Goal: Information Seeking & Learning: Get advice/opinions

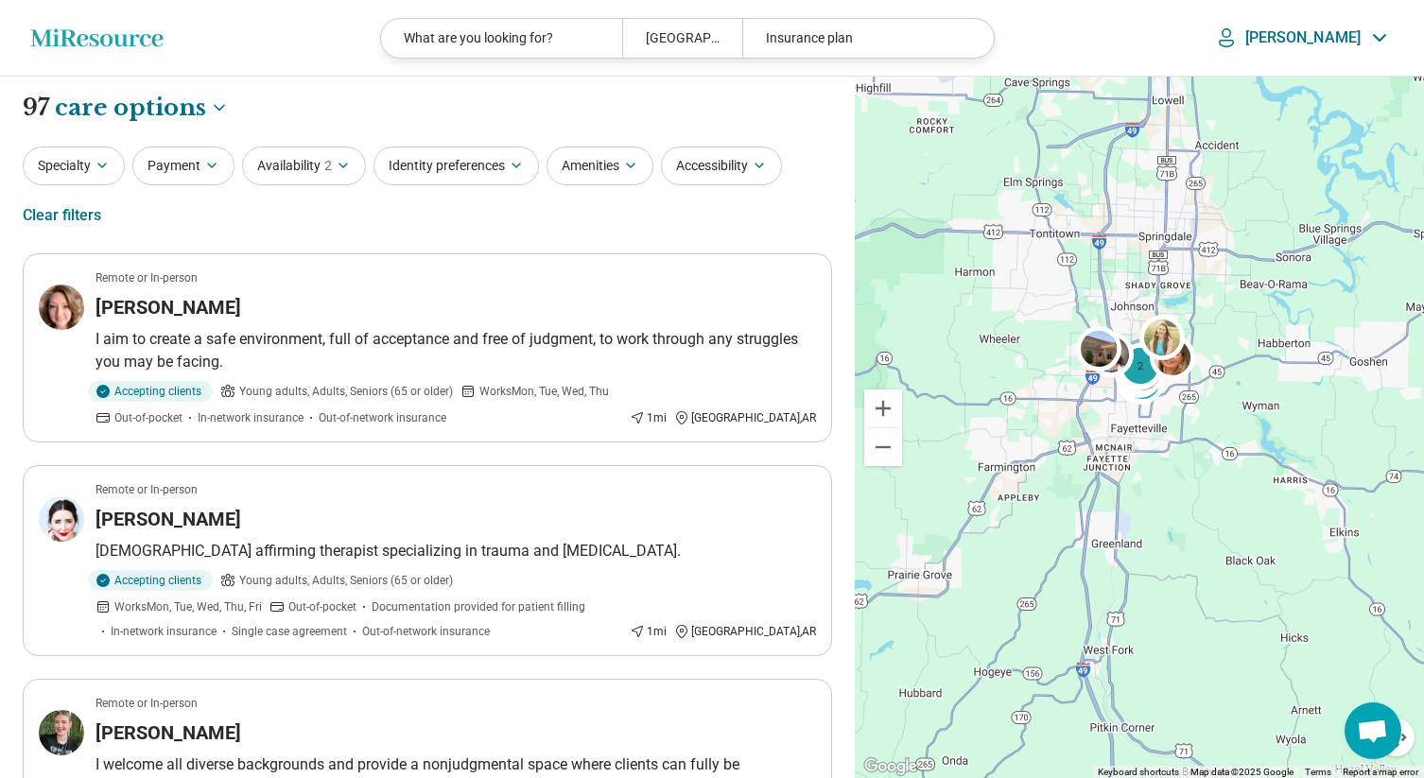
select select "***"
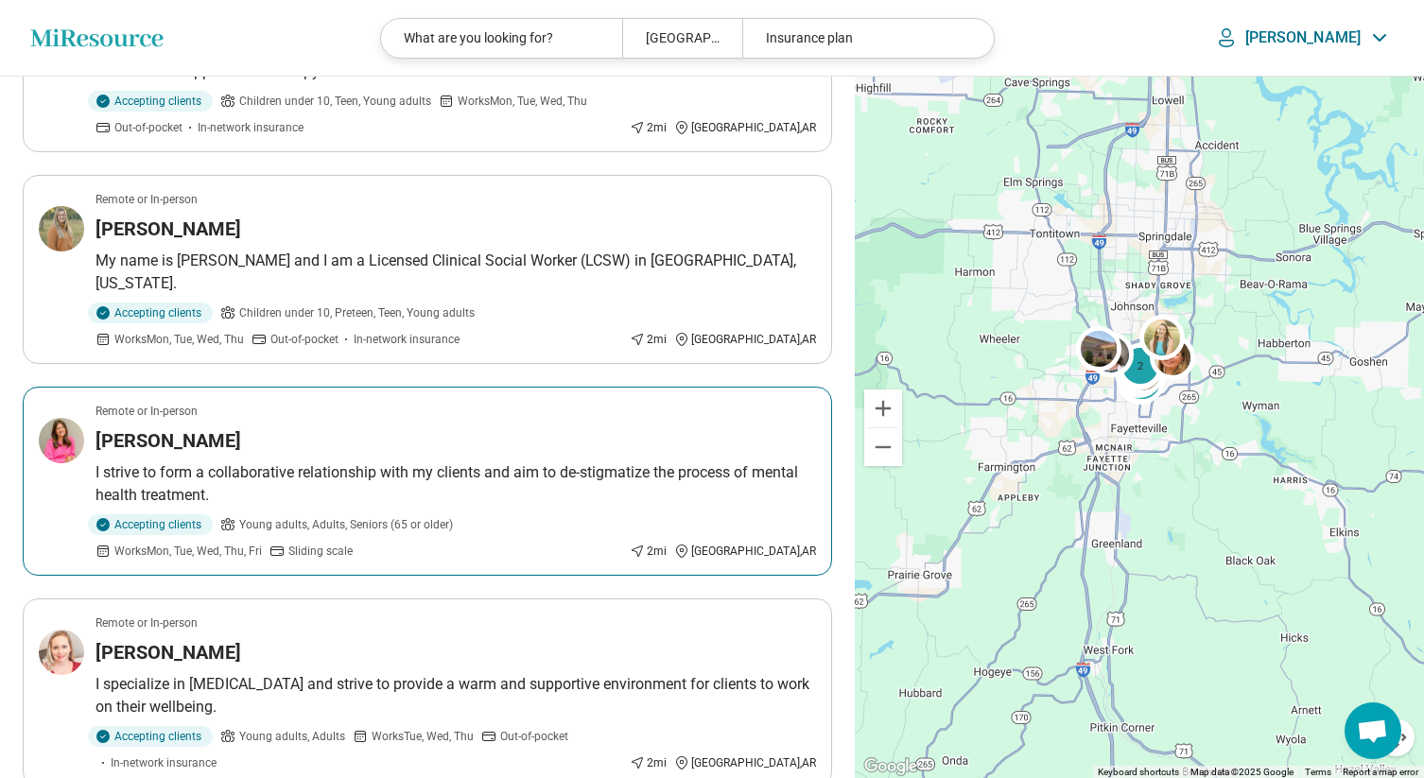
scroll to position [2215, 0]
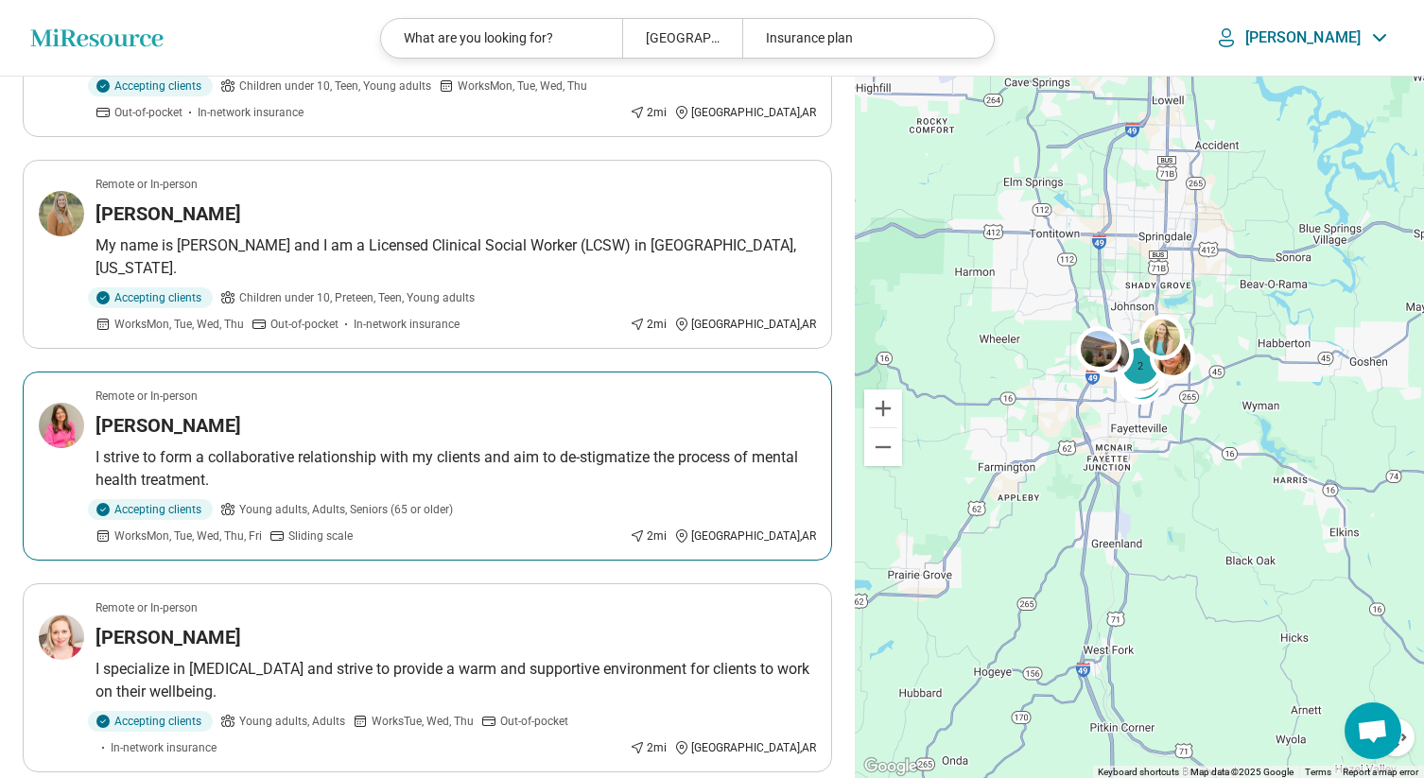
click at [429, 394] on article "Remote or In-person [PERSON_NAME] I strive to form a collaborative relationship…" at bounding box center [427, 465] width 809 height 189
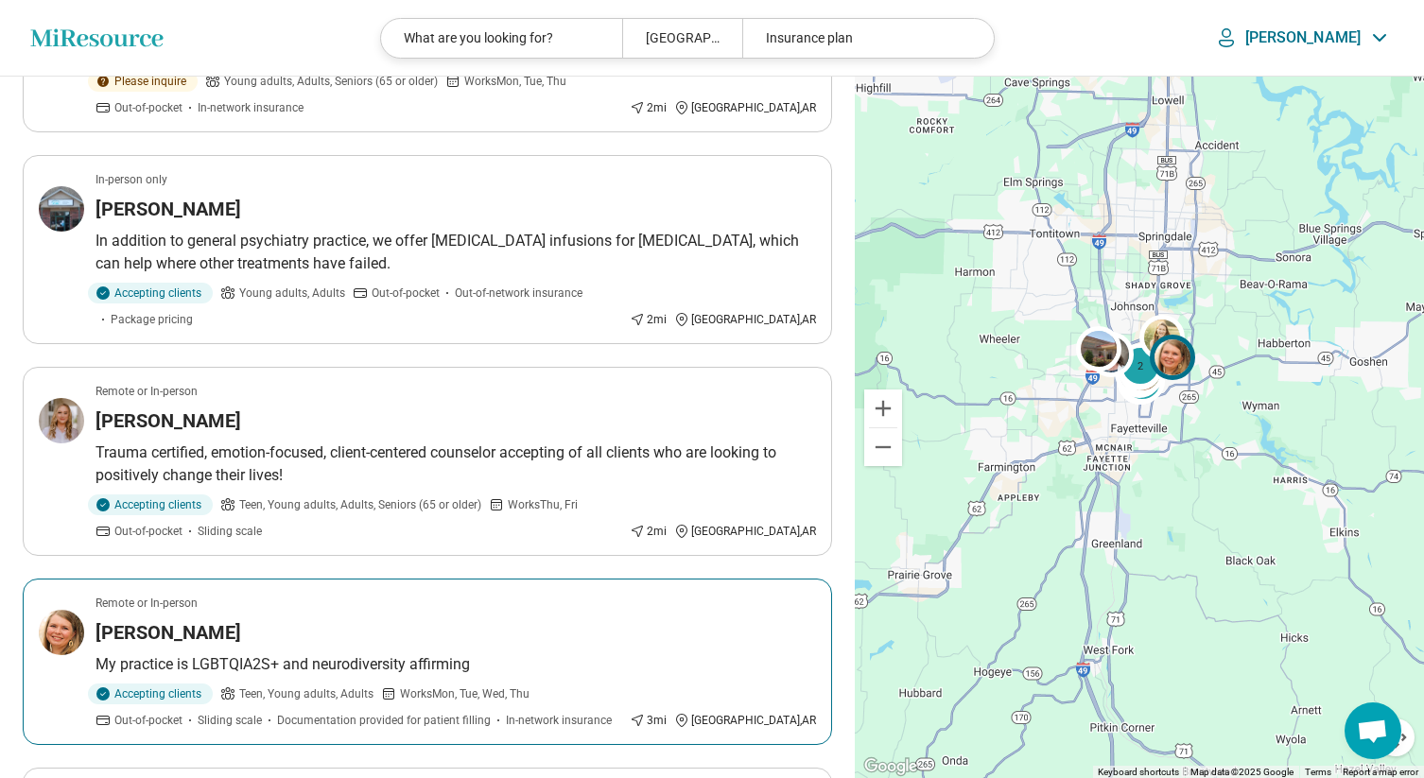
scroll to position [3068, 0]
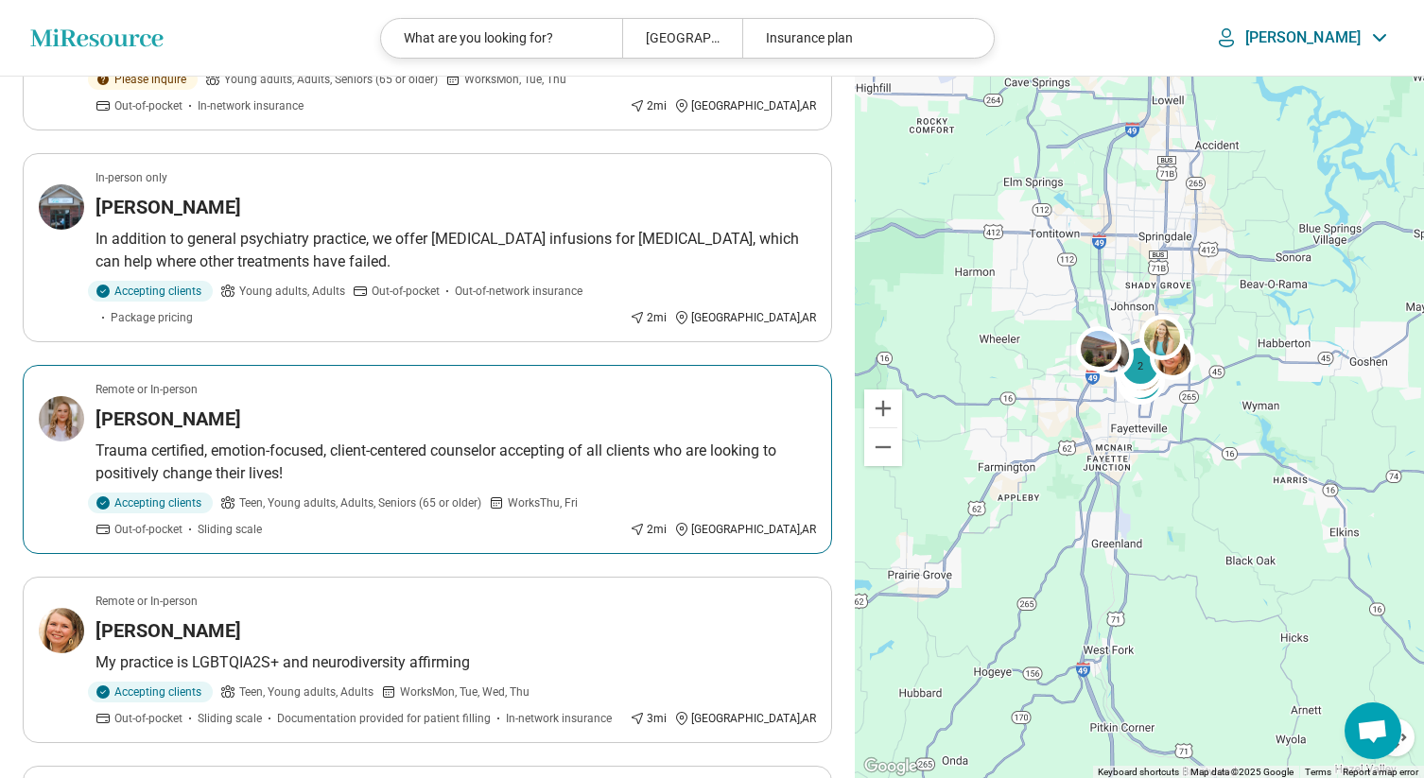
click at [215, 406] on div "Chloe Zahn" at bounding box center [455, 419] width 720 height 26
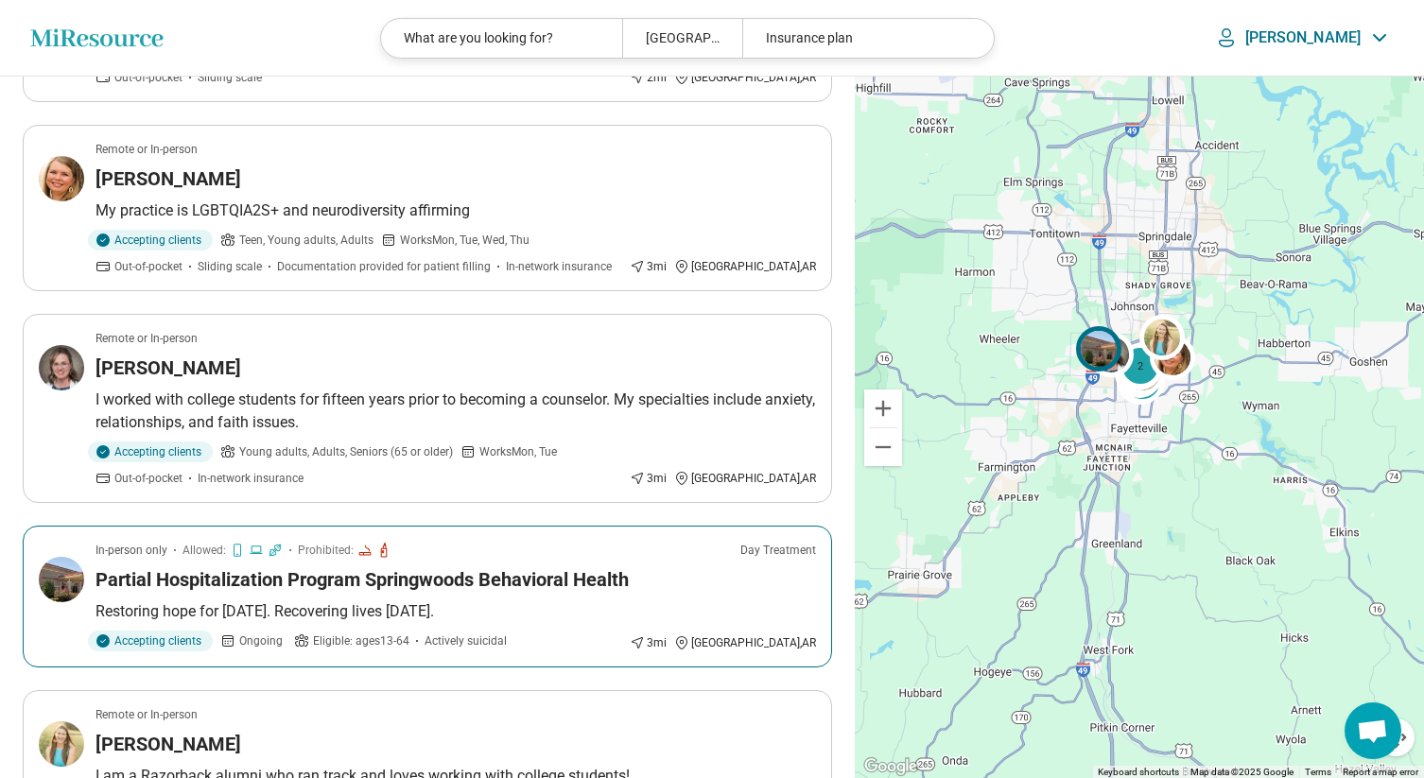
scroll to position [3531, 0]
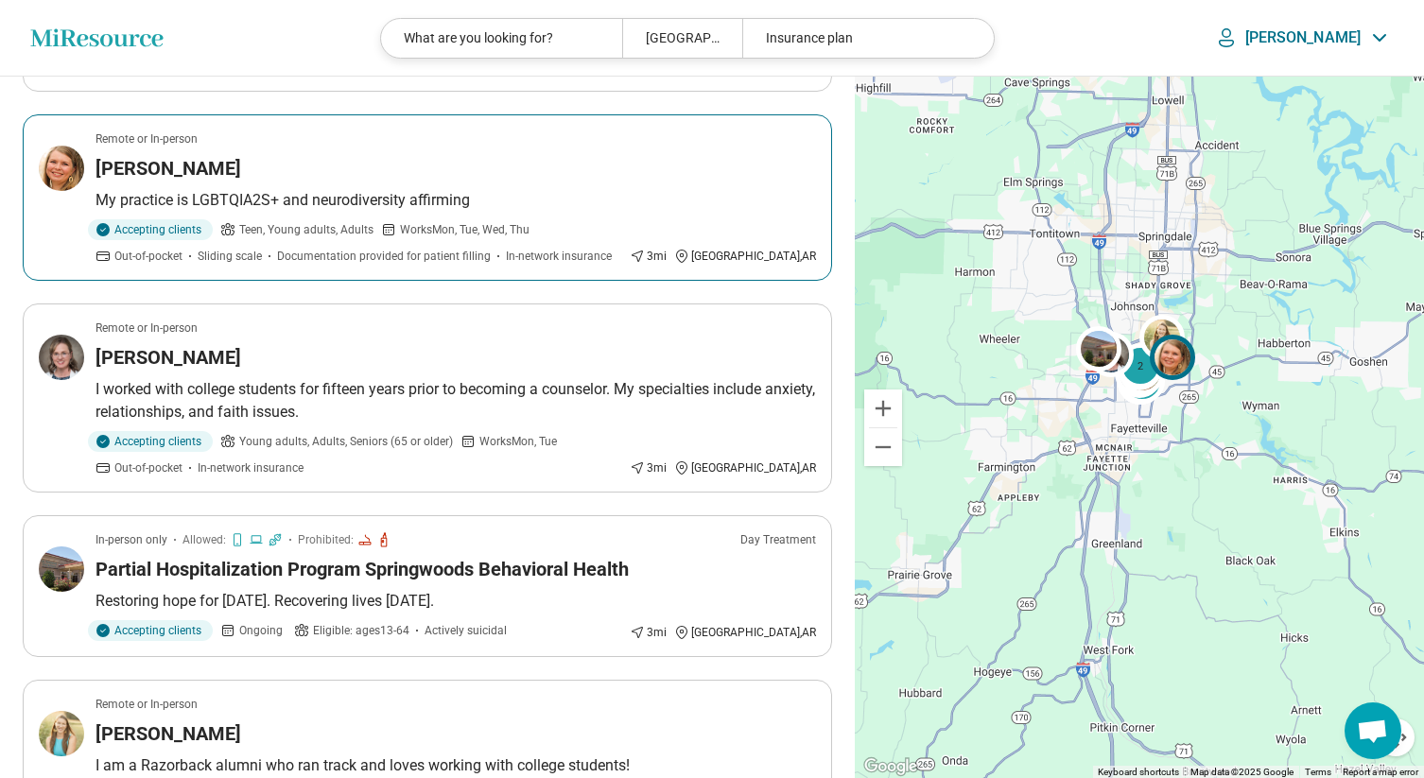
click at [326, 189] on p "My practice is LGBTQIA2S+ and neurodiversity affirming" at bounding box center [455, 200] width 720 height 23
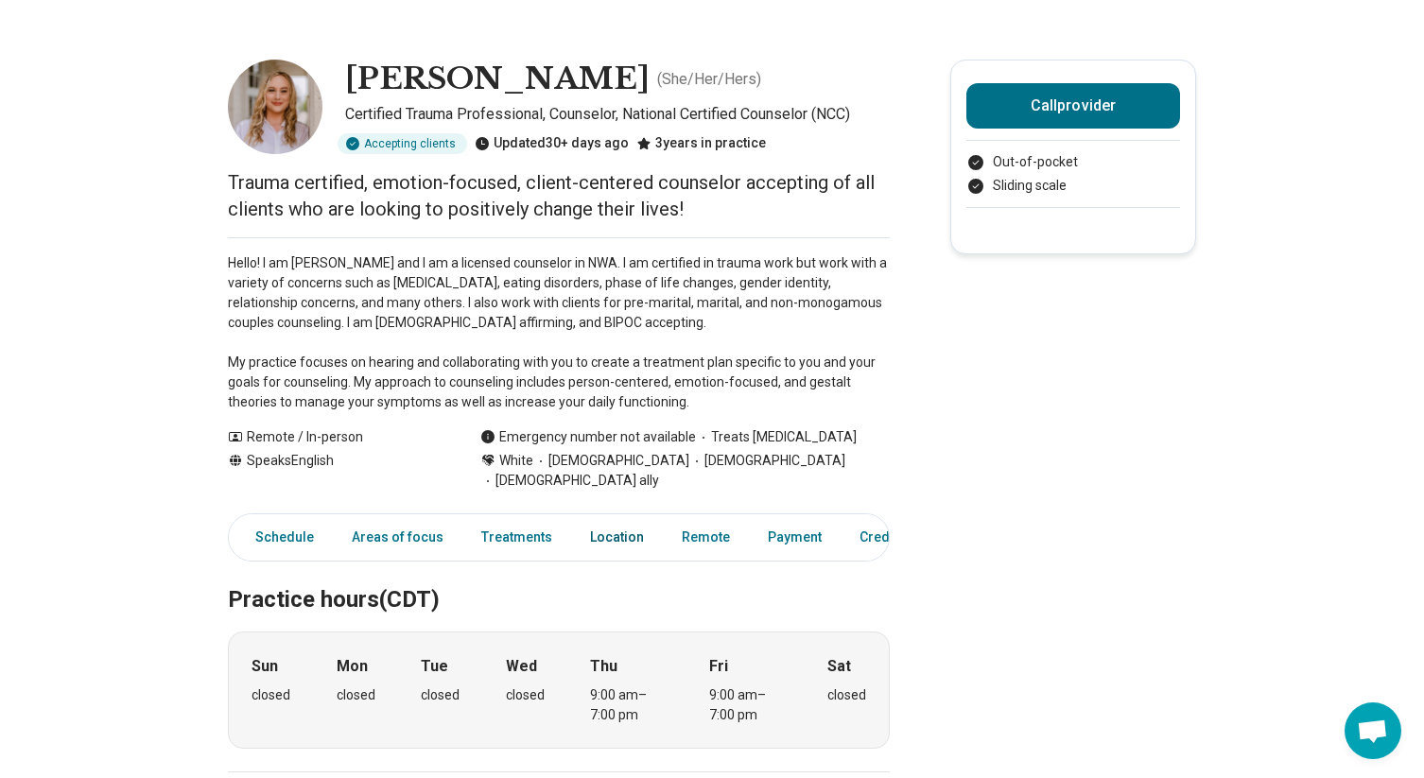
scroll to position [52, 0]
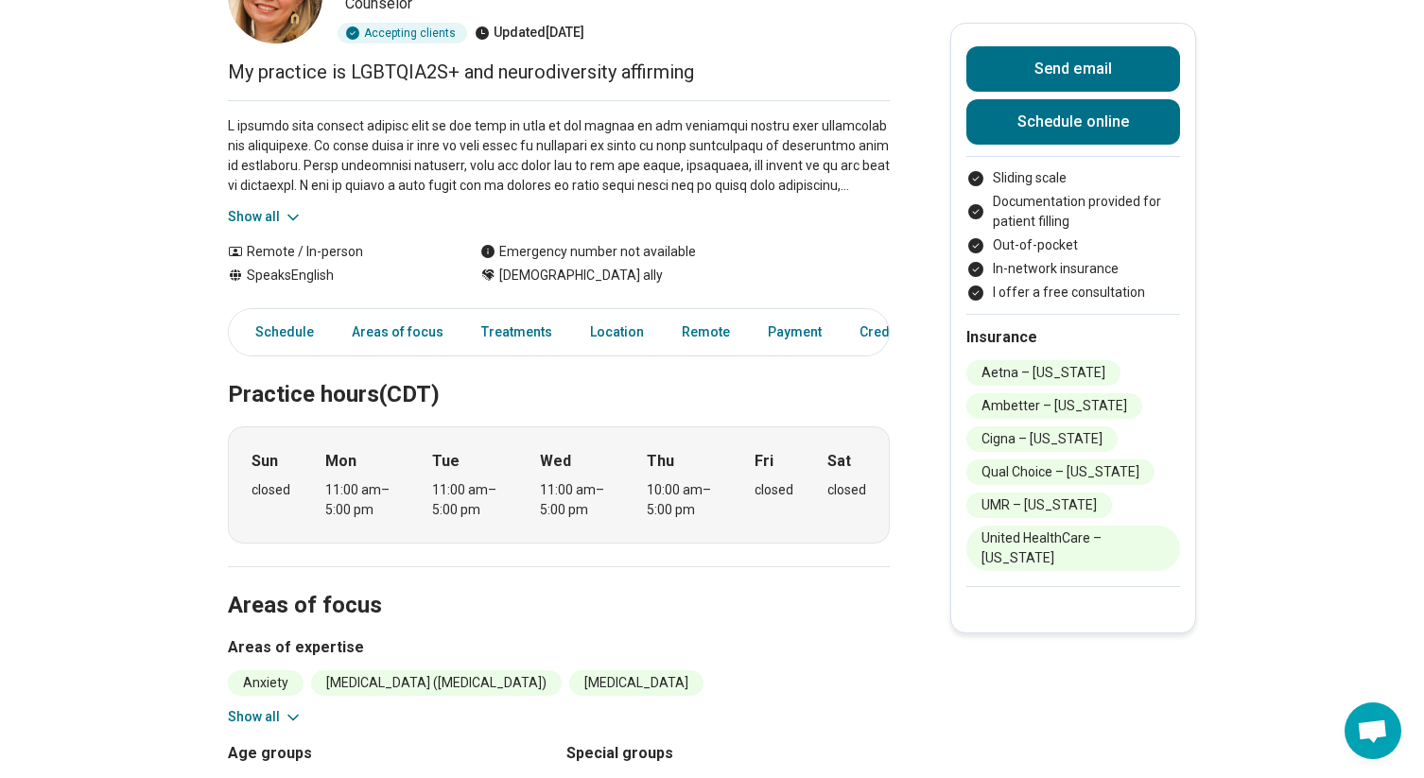
scroll to position [163, 0]
